Goal: Information Seeking & Learning: Learn about a topic

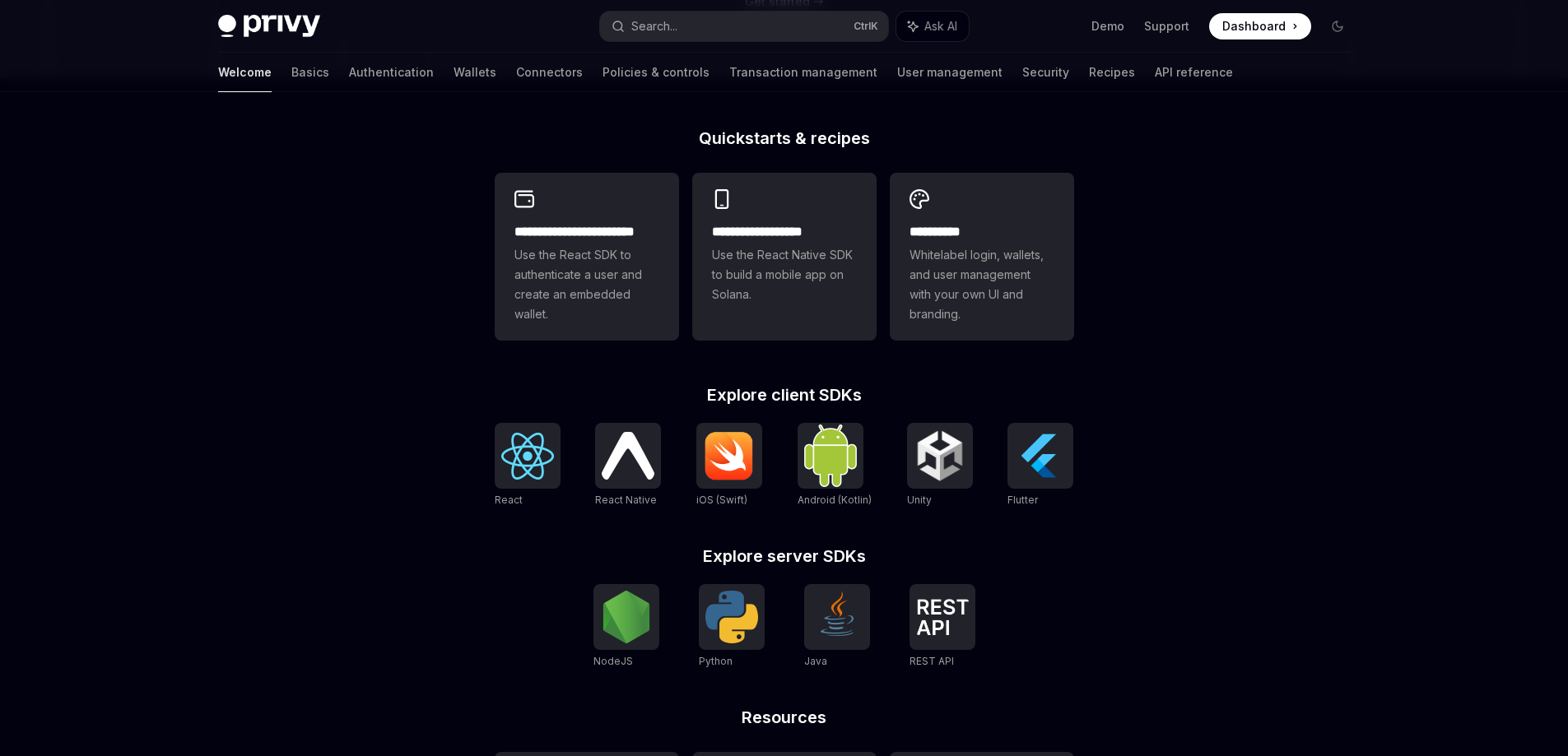
scroll to position [388, 0]
click at [815, 318] on div "**********" at bounding box center [784, 248] width 185 height 148
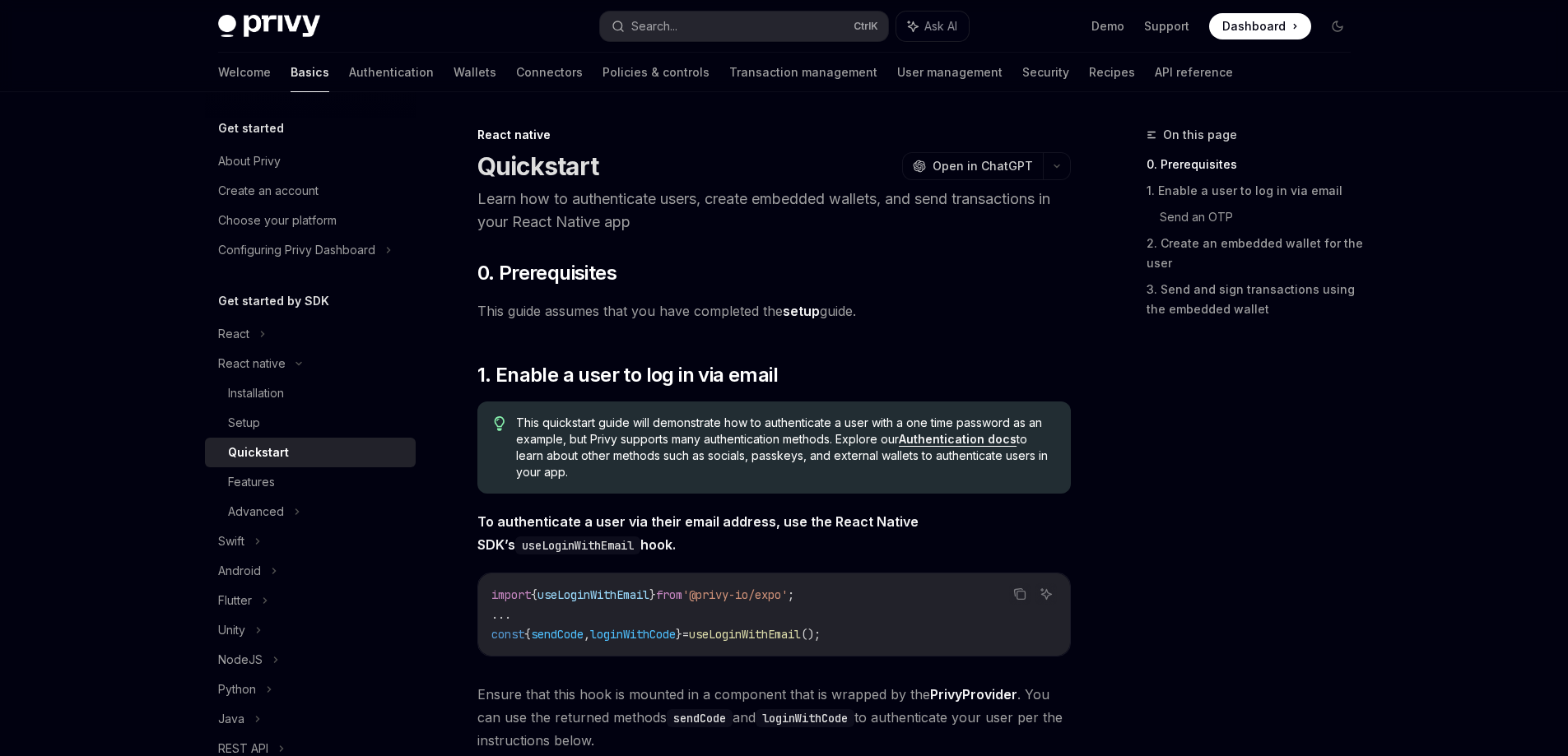
click at [1096, 17] on ul "Demo Support Dashboard Dashboard" at bounding box center [1201, 27] width 220 height 27
click at [1106, 24] on link "Demo" at bounding box center [1108, 27] width 33 height 17
click at [314, 171] on link "About Privy" at bounding box center [309, 161] width 210 height 30
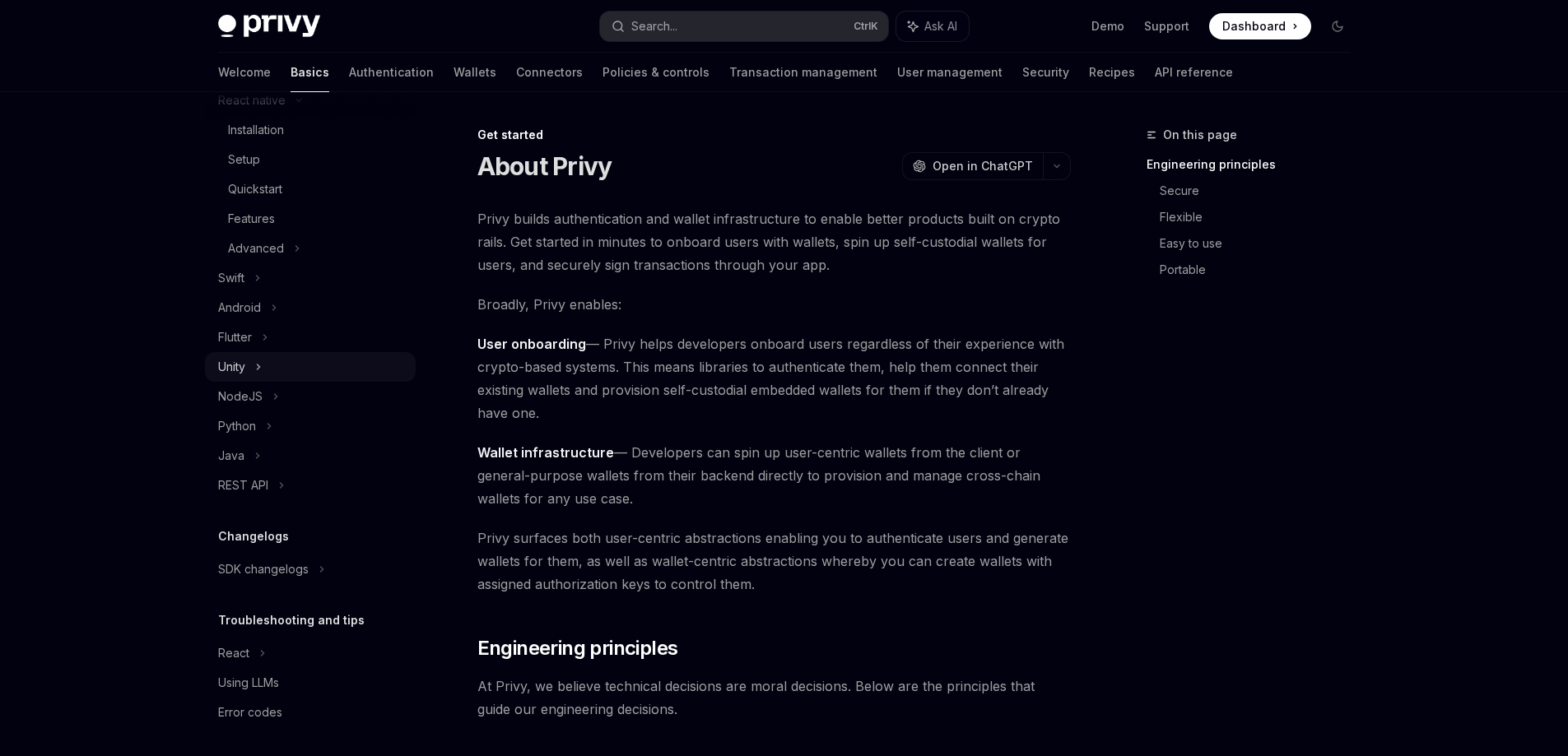
scroll to position [268, 0]
click at [345, 323] on div "Flutter" at bounding box center [309, 334] width 210 height 30
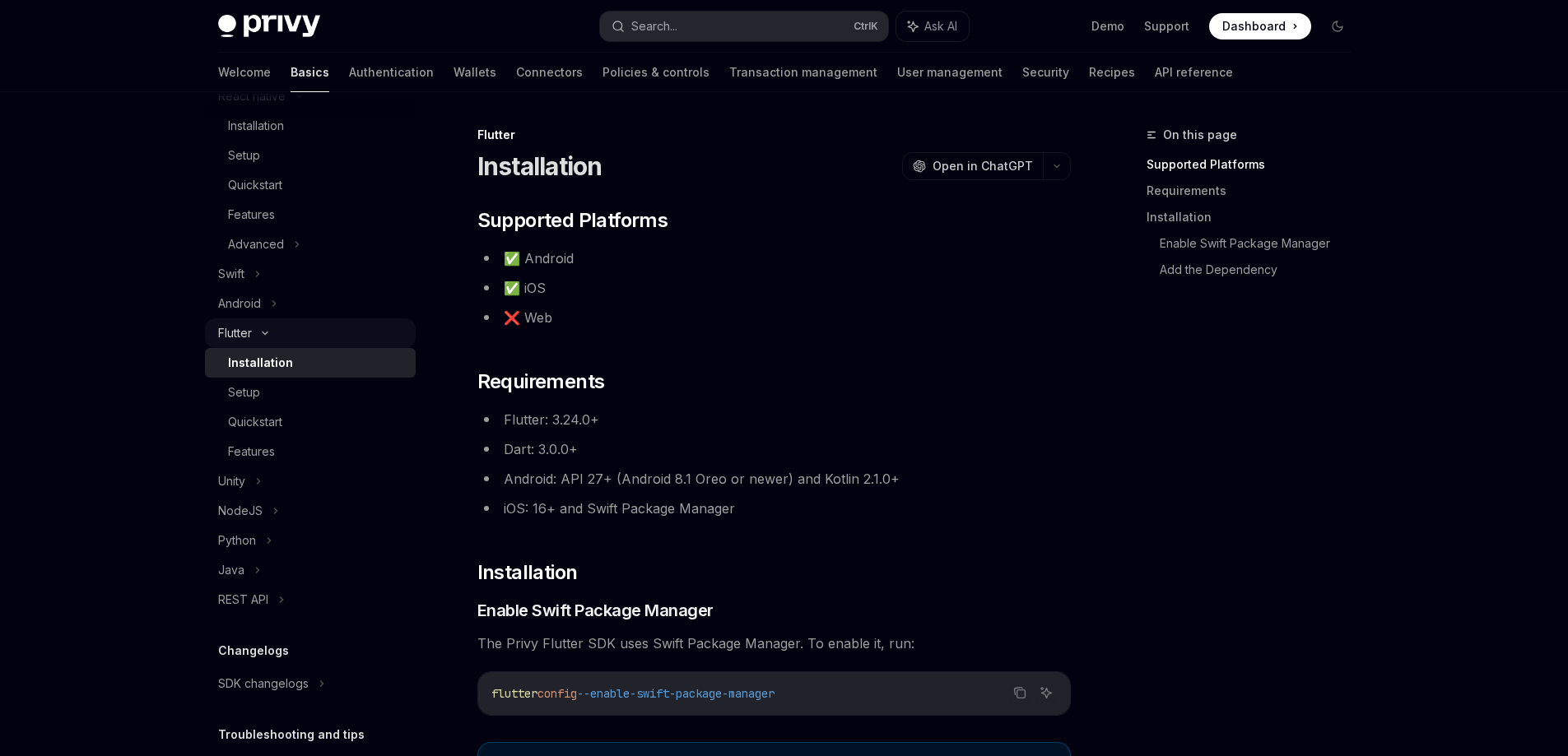
click at [342, 338] on div "Flutter" at bounding box center [309, 334] width 210 height 30
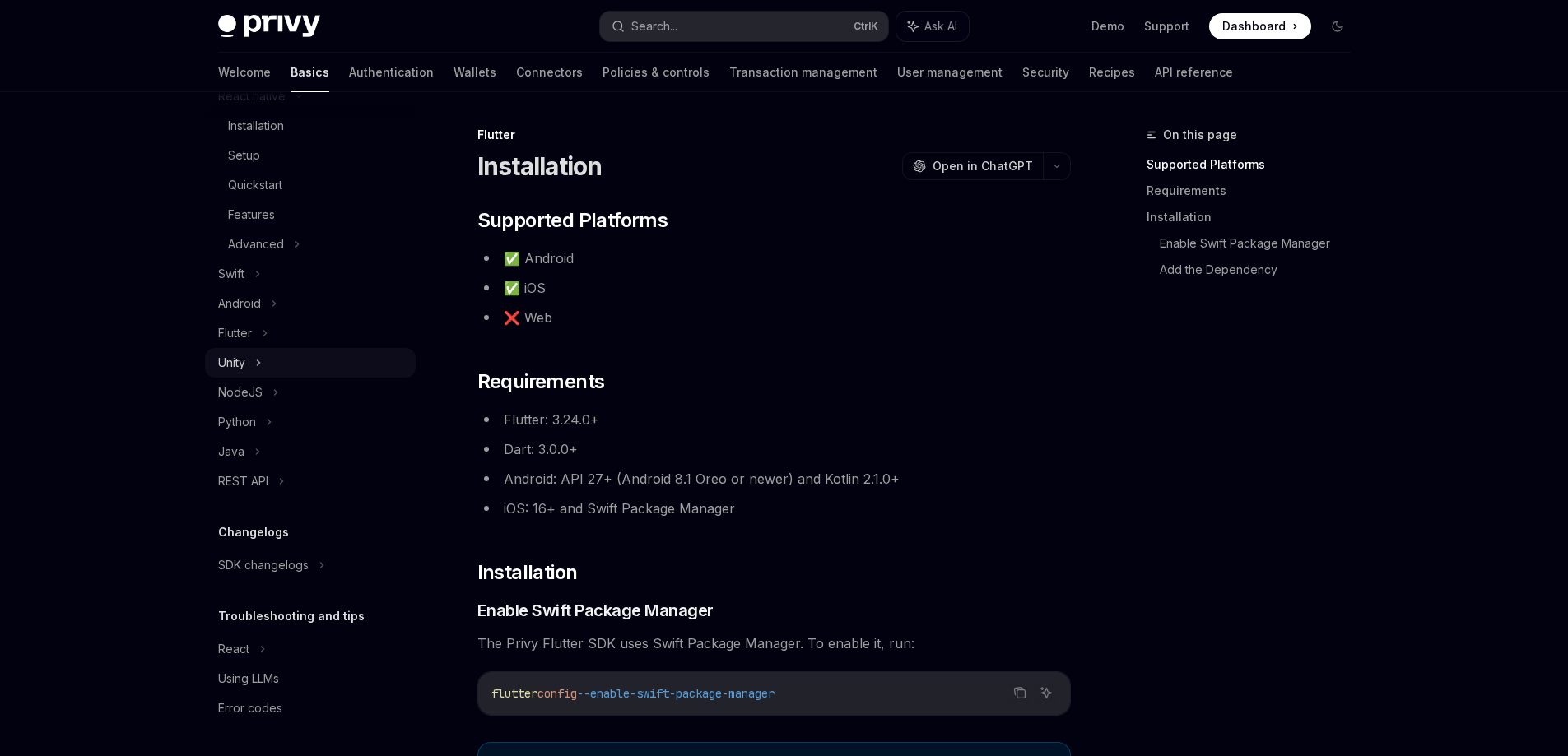
click at [332, 366] on div "Unity" at bounding box center [309, 363] width 210 height 30
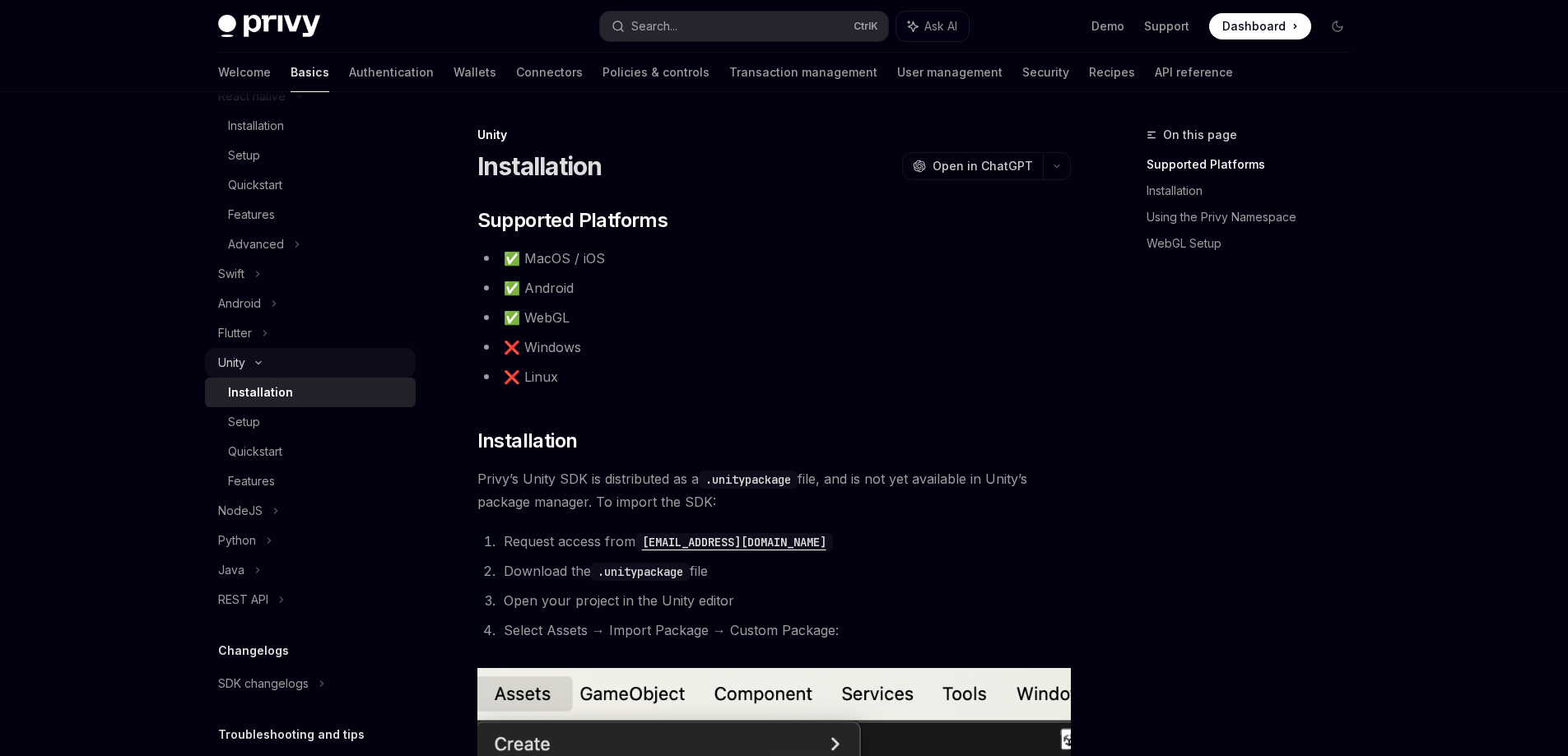
click at [332, 366] on div "Unity" at bounding box center [309, 363] width 210 height 30
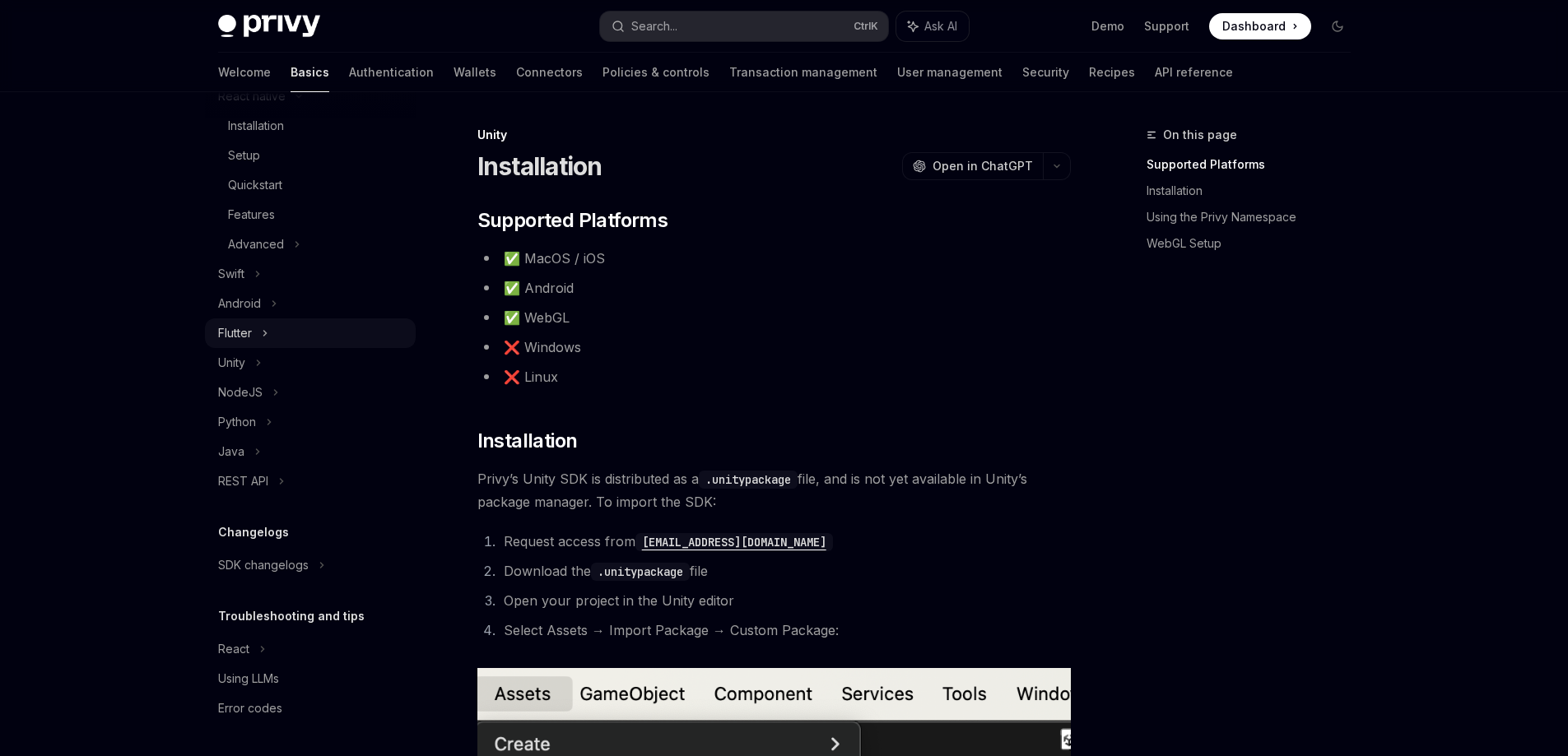
click at [341, 336] on div "Flutter" at bounding box center [309, 334] width 210 height 30
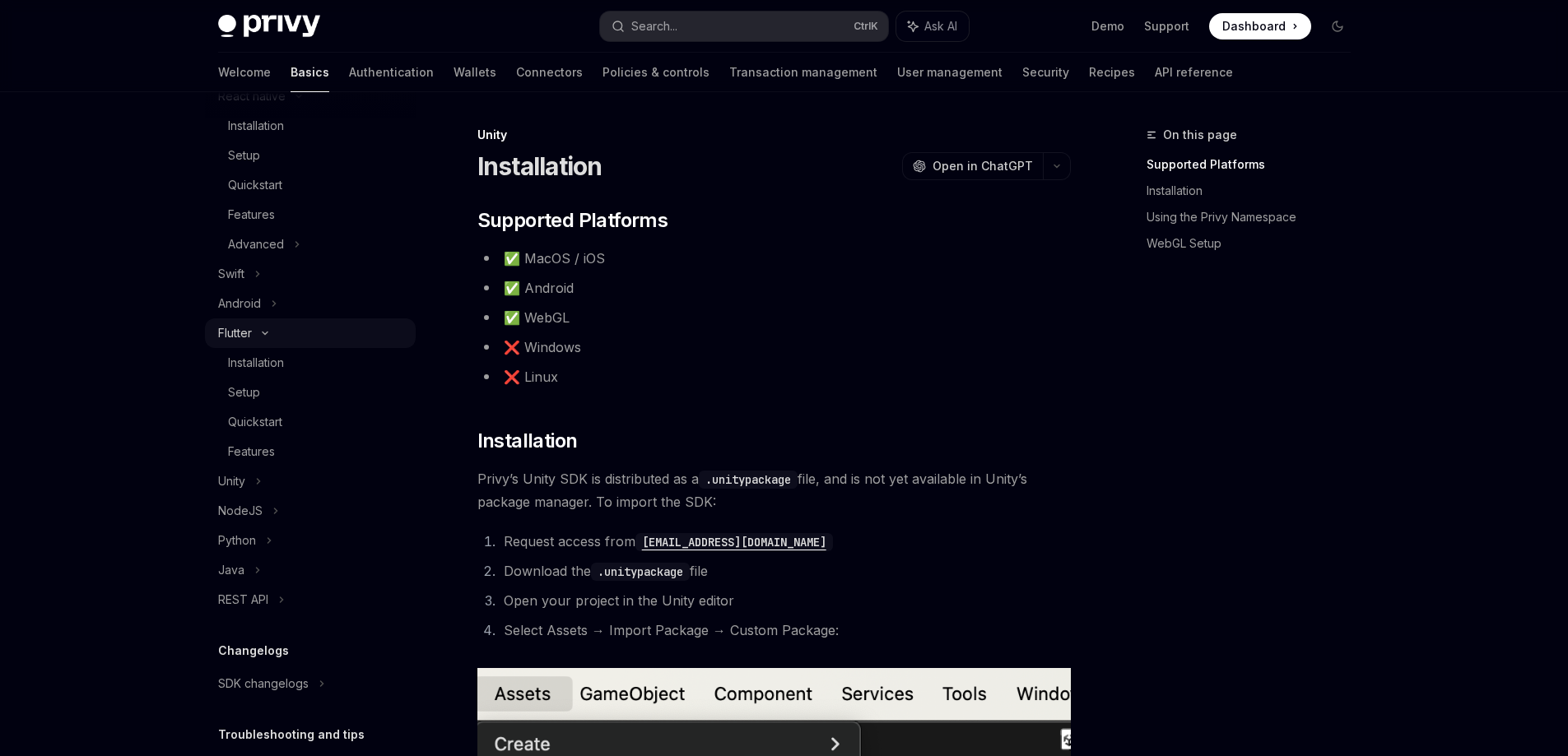
type textarea "*"
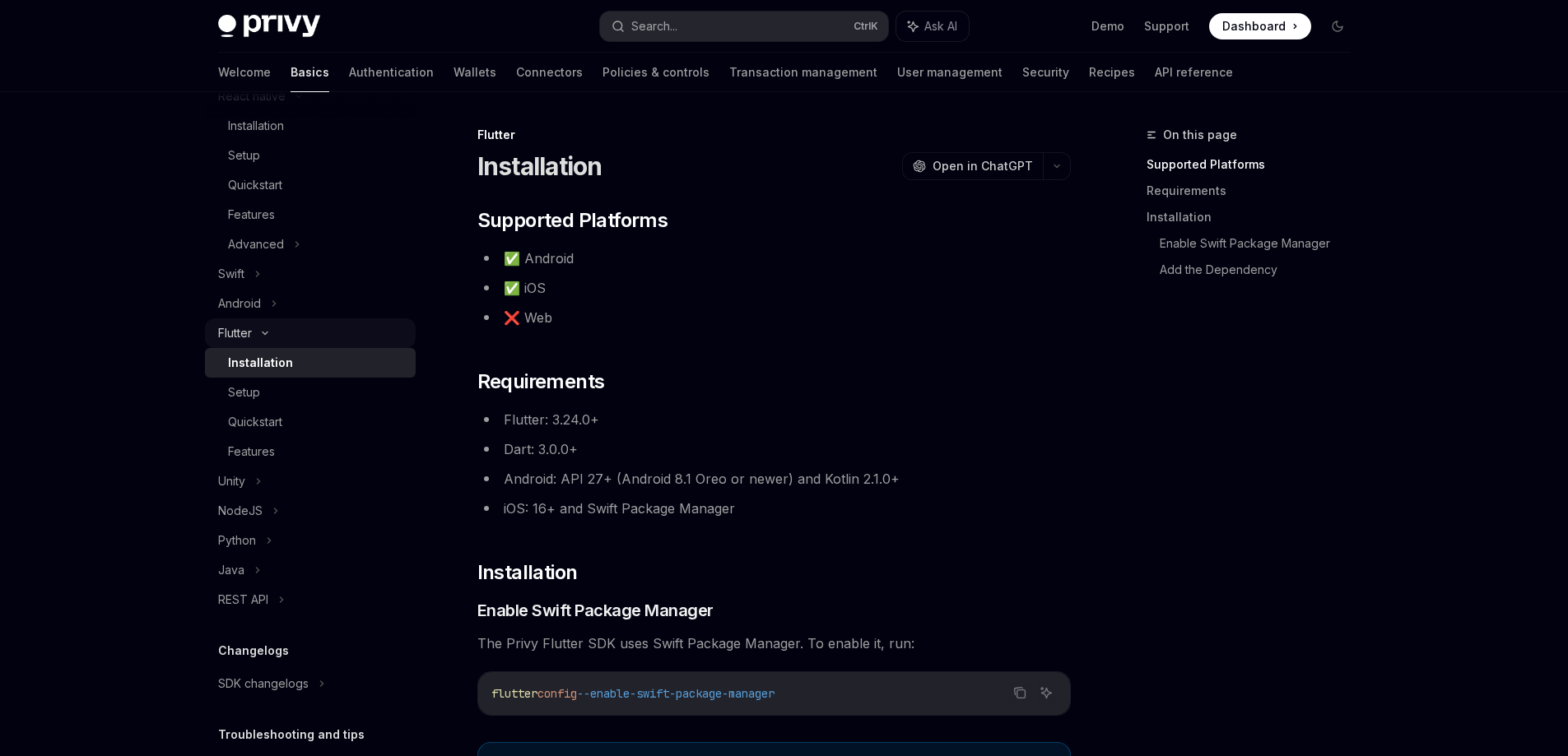
click at [301, 345] on div "Flutter" at bounding box center [309, 334] width 210 height 30
